Goal: Ask a question: Ask a question

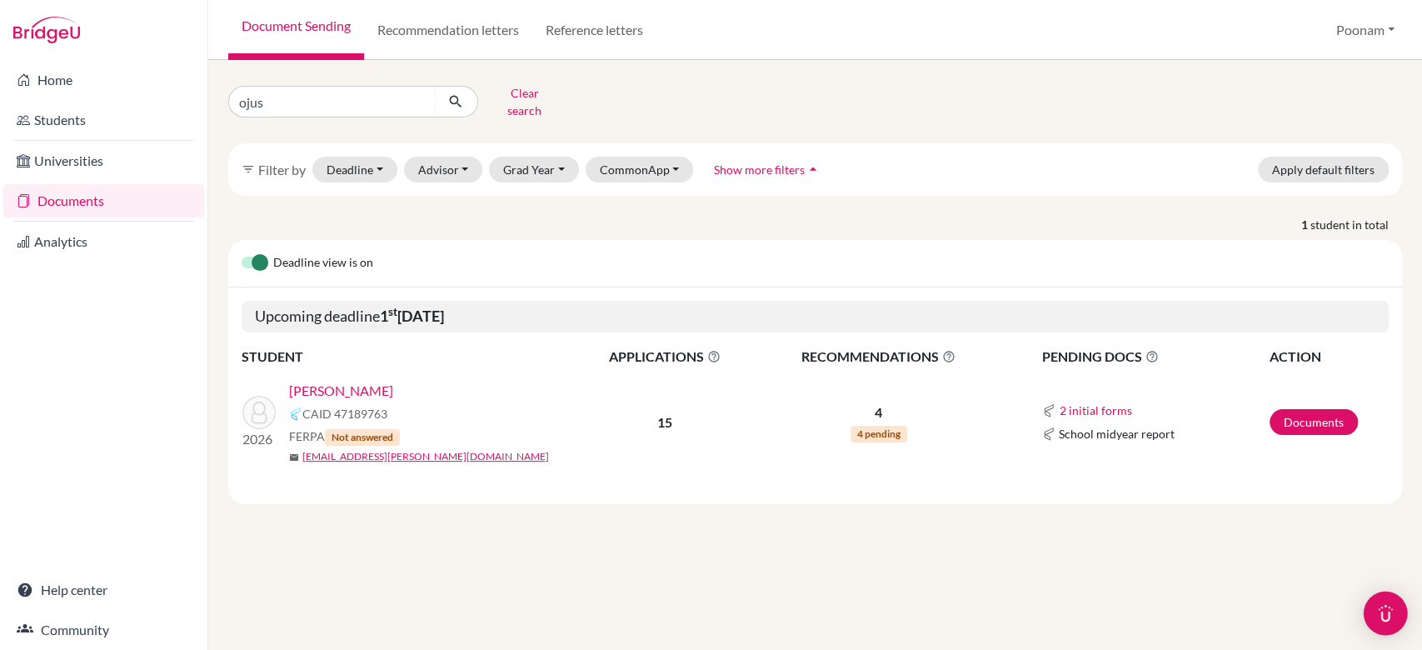
click at [1391, 626] on div "Open Intercom Messenger" at bounding box center [1385, 613] width 44 height 44
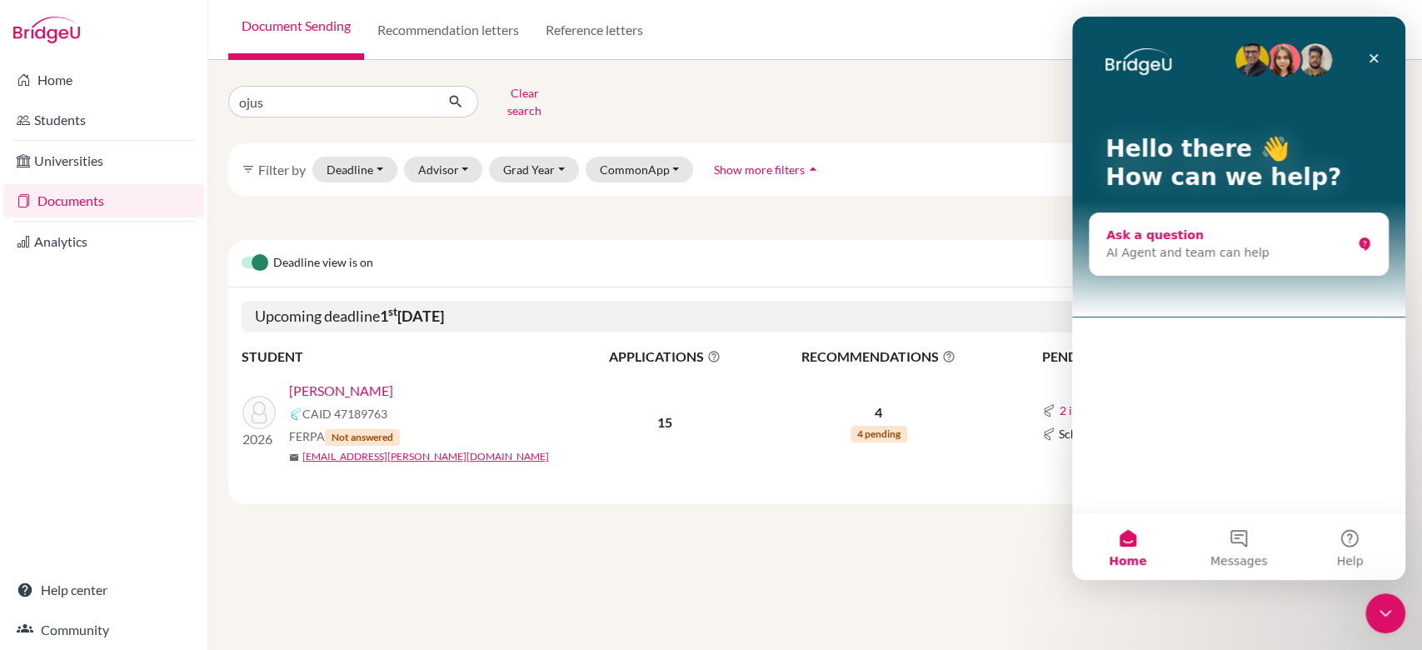
click at [1170, 265] on div "Ask a question AI Agent and team can help" at bounding box center [1238, 244] width 298 height 62
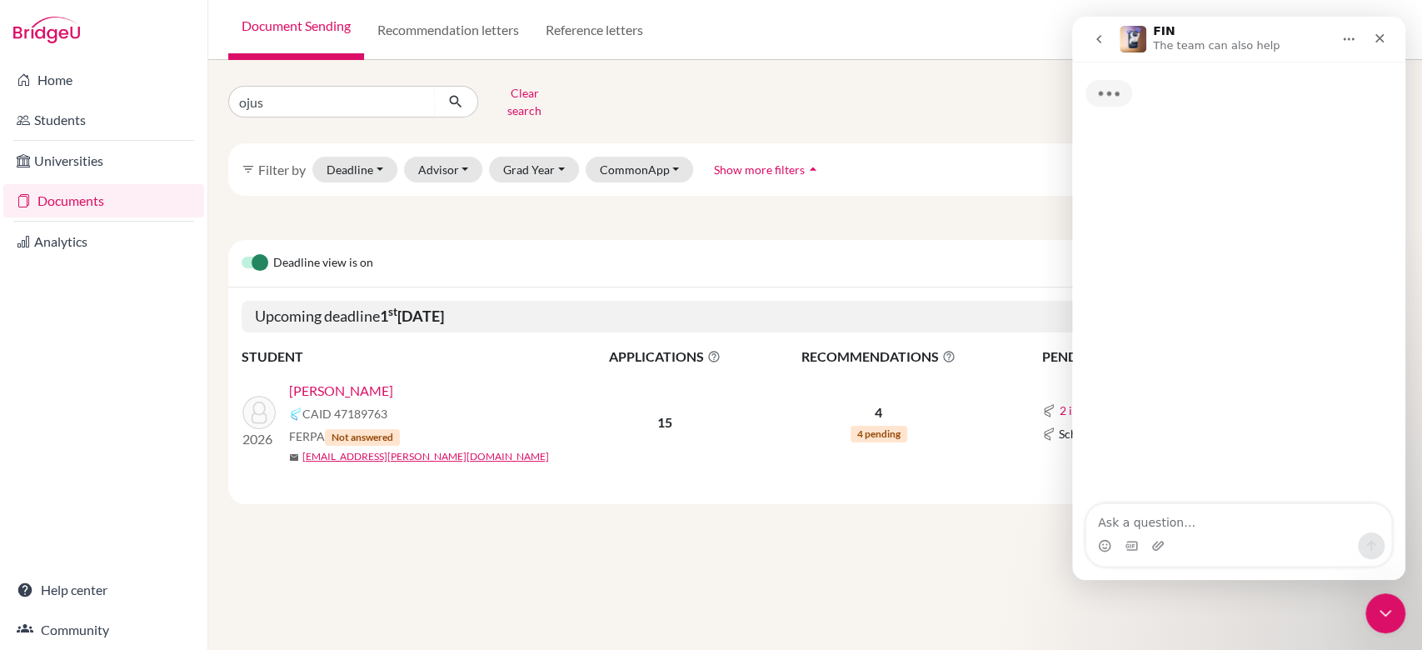
click at [1133, 530] on textarea "Ask a question…" at bounding box center [1238, 518] width 305 height 28
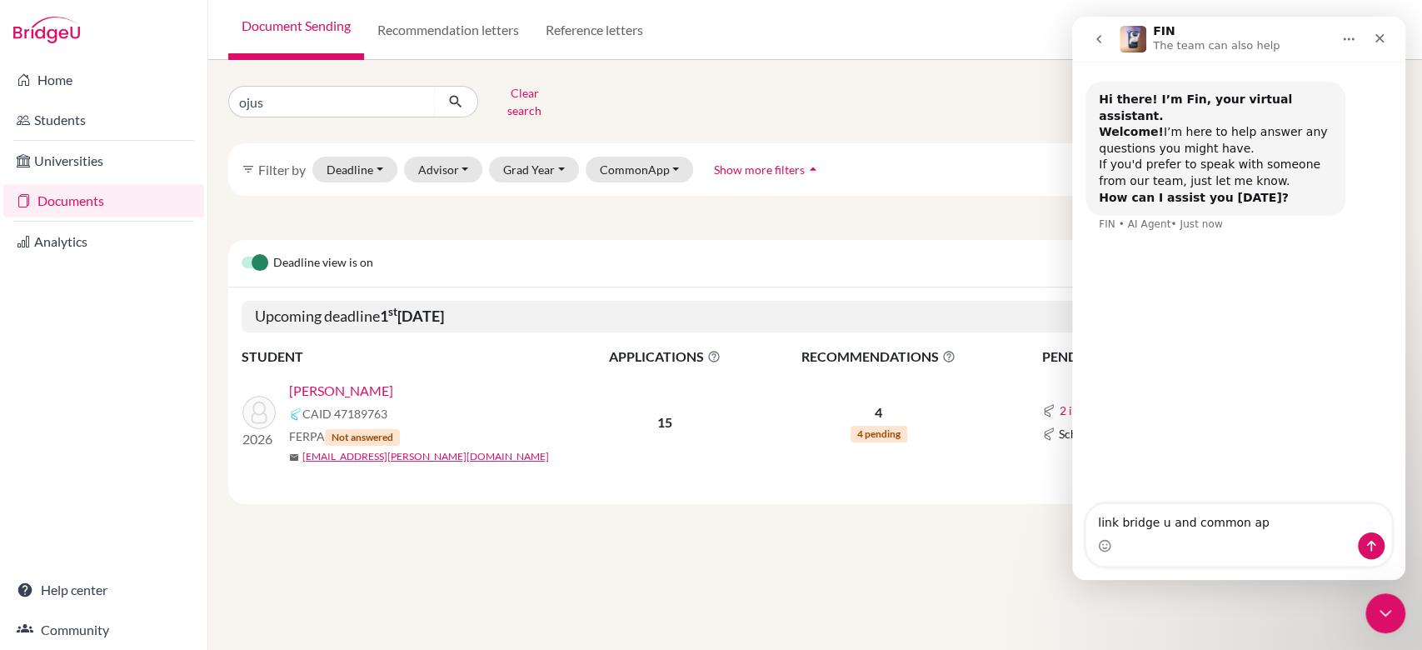
type textarea "link bridge u and common app"
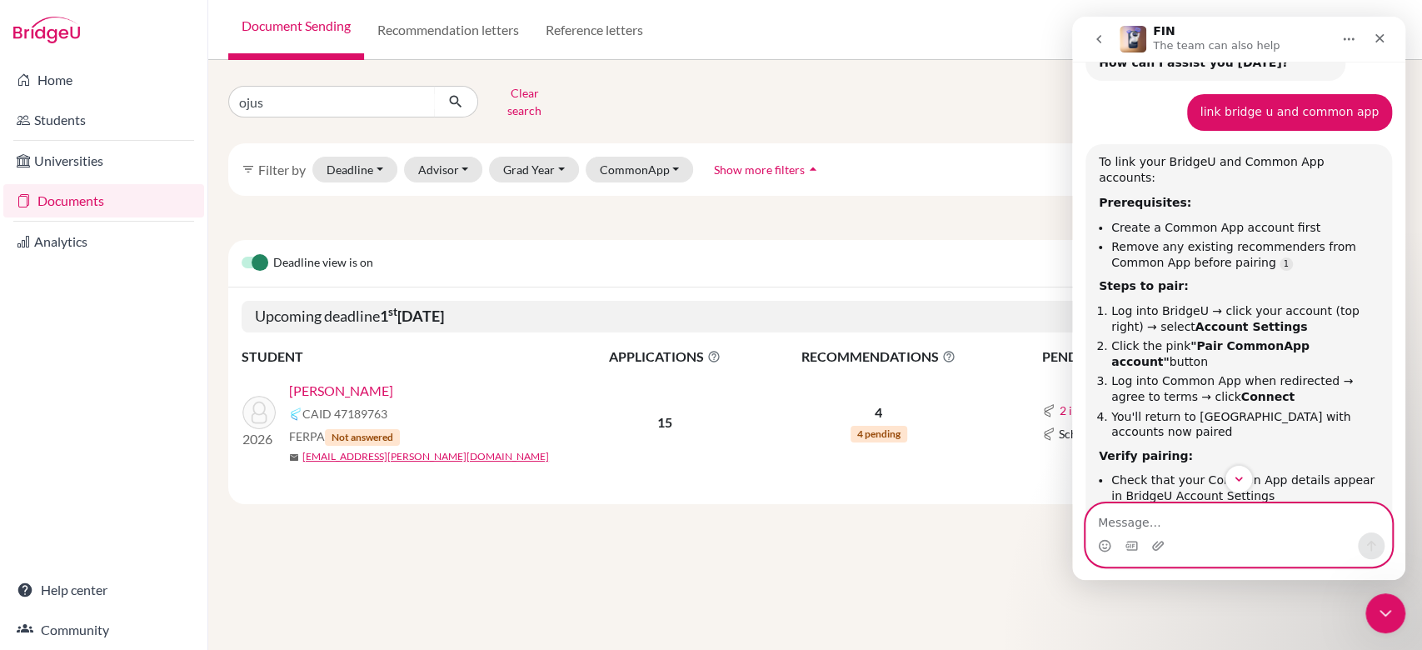
scroll to position [132, 0]
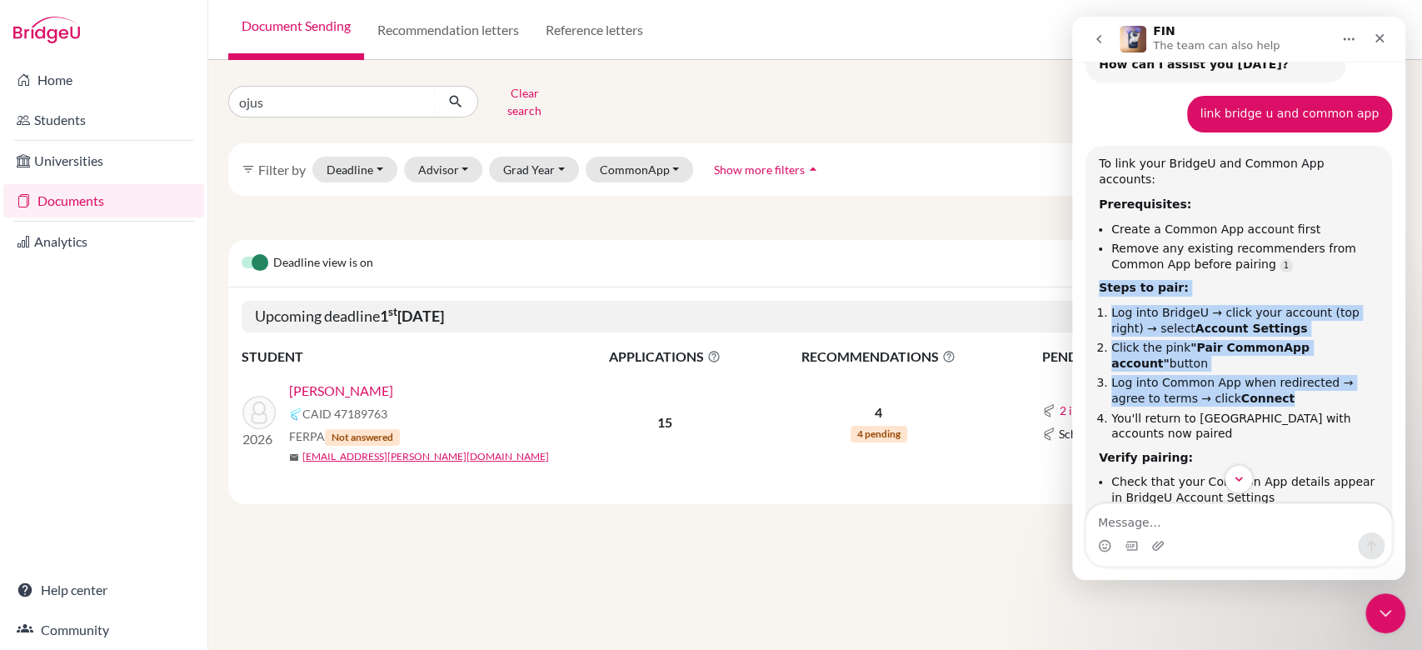
drag, startPoint x: 1098, startPoint y: 255, endPoint x: 1382, endPoint y: 372, distance: 307.3
click at [1382, 372] on div "Hi there! I’m Fin, your virtual assistant. Welcome! I’m here to help answer any…" at bounding box center [1238, 319] width 333 height 783
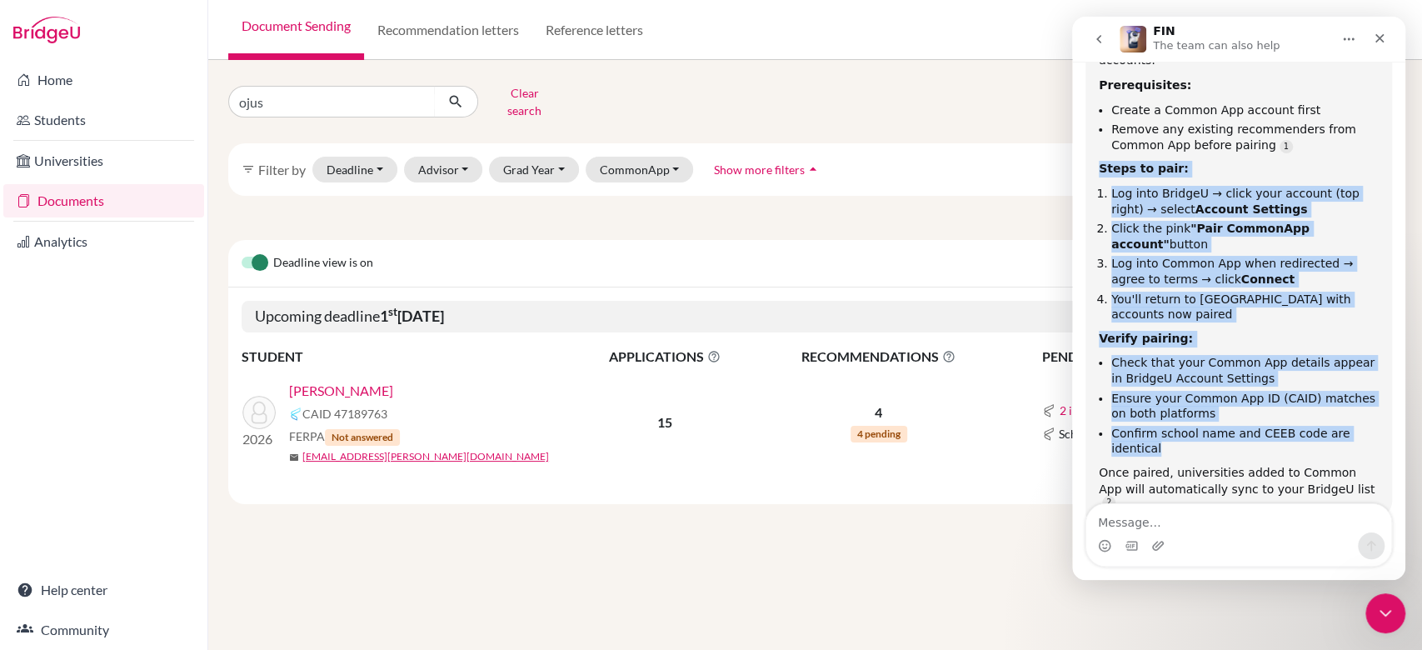
drag, startPoint x: 1368, startPoint y: 385, endPoint x: 1095, endPoint y: 137, distance: 369.1
click at [1095, 137] on div "To link your BridgeU and Common App accounts: Prerequisites: Create a Common Ap…" at bounding box center [1238, 272] width 306 height 491
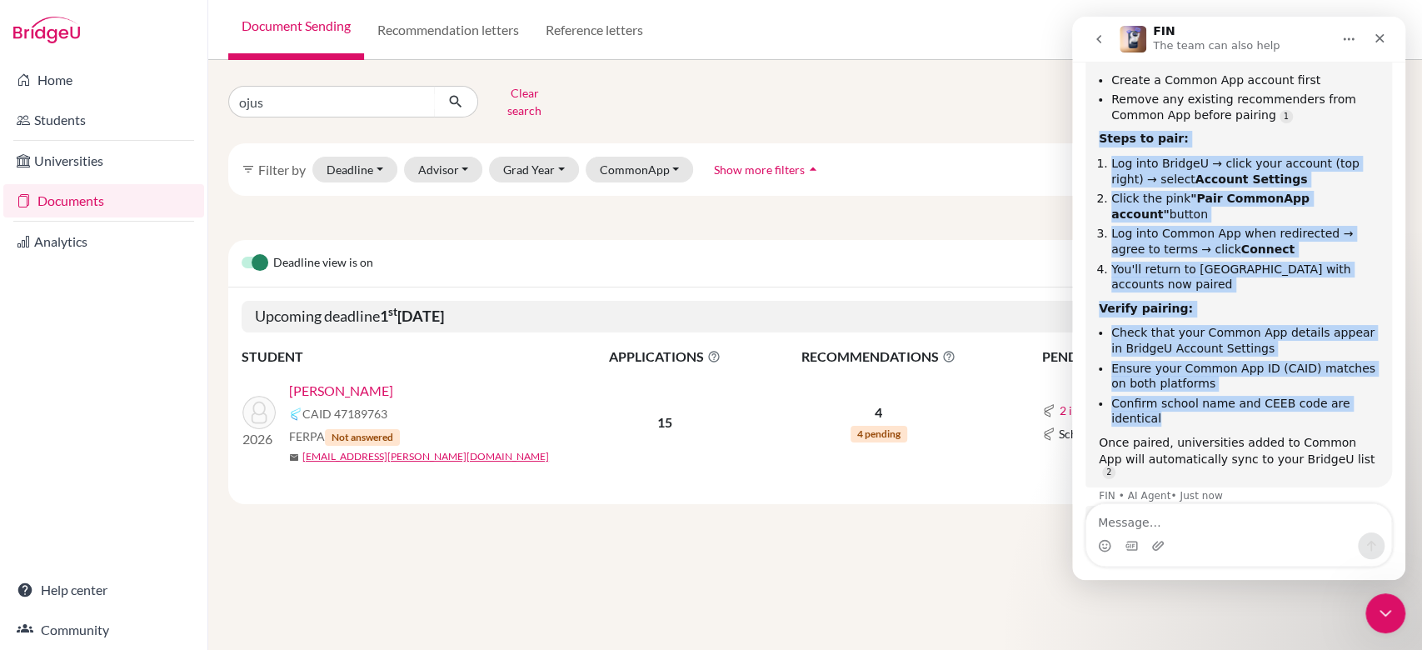
copy div "Steps to pair: Log into BridgeU → click your account (top right) → select Accou…"
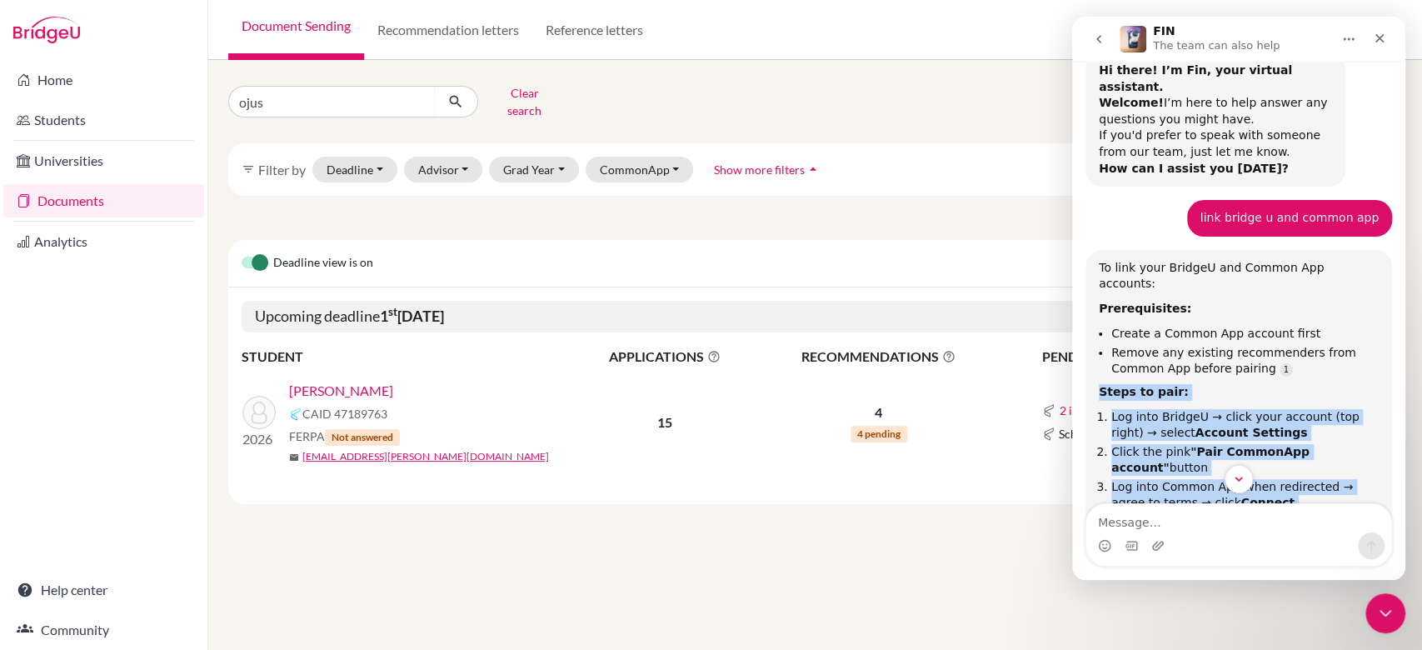
scroll to position [27, 0]
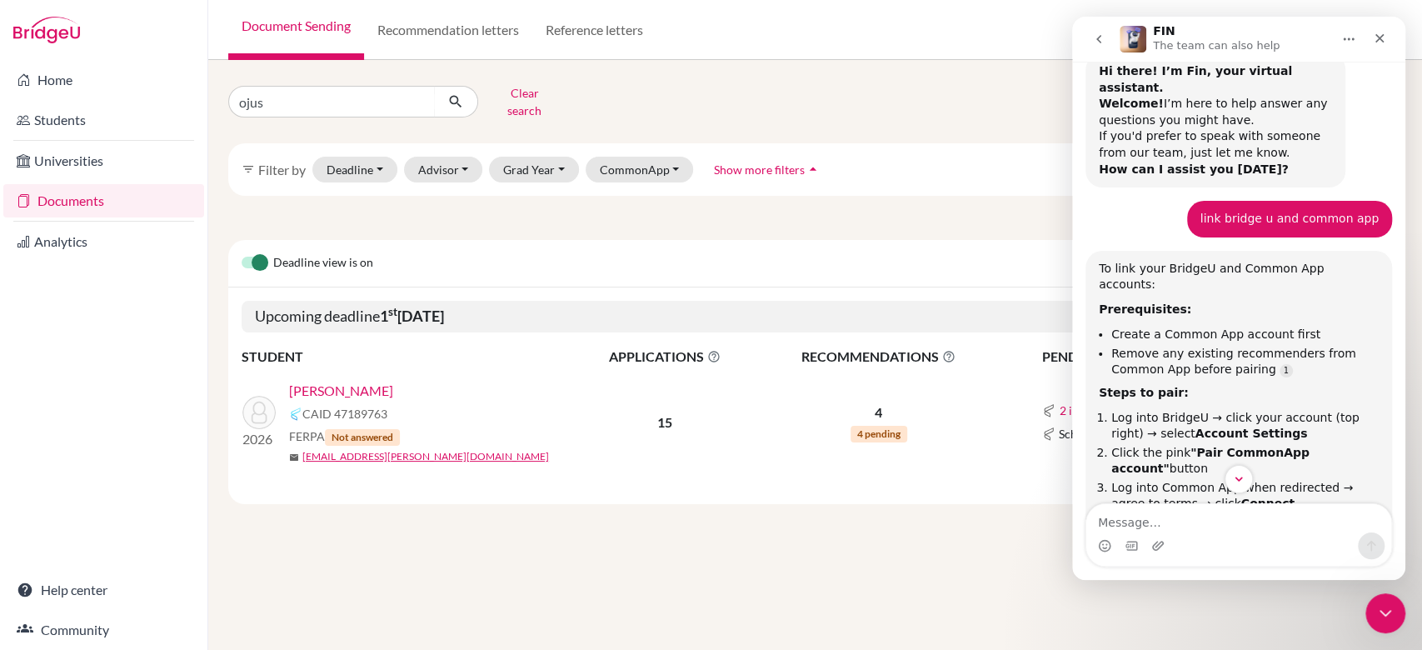
click at [1229, 261] on div "To link your BridgeU and Common App accounts:" at bounding box center [1238, 277] width 280 height 32
copy div "To link your BridgeU and Common App accounts:"
